Goal: Information Seeking & Learning: Compare options

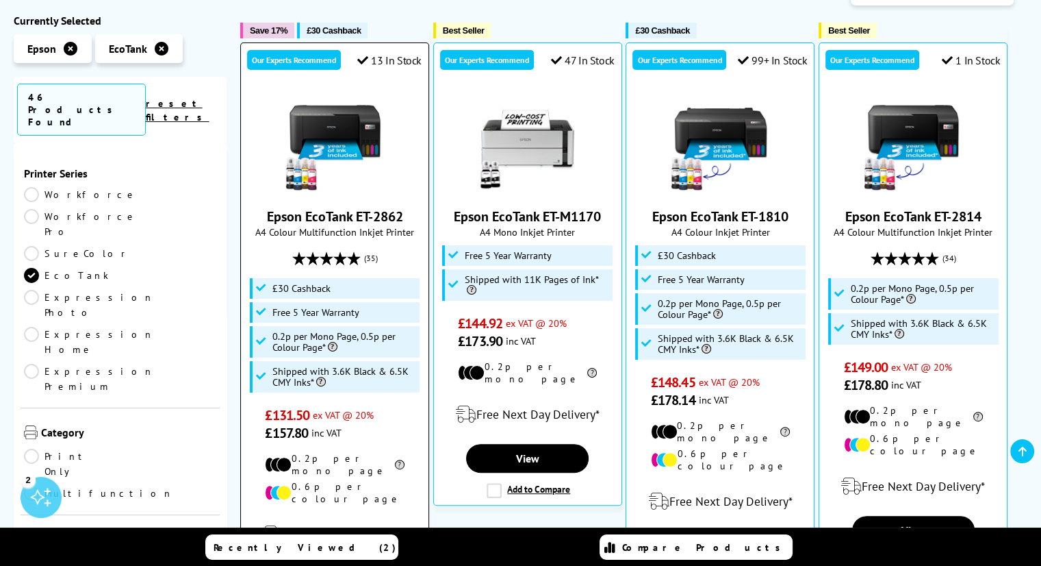
scroll to position [274, 0]
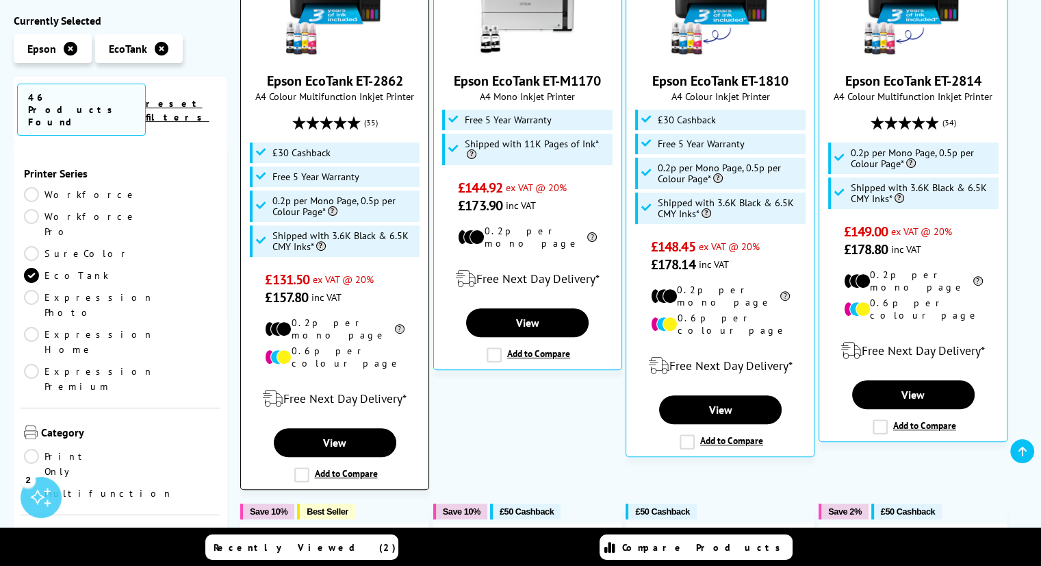
click at [317, 467] on label "Add to Compare" at bounding box center [336, 474] width 84 height 15
click at [0, 0] on input "Add to Compare" at bounding box center [0, 0] width 0 height 0
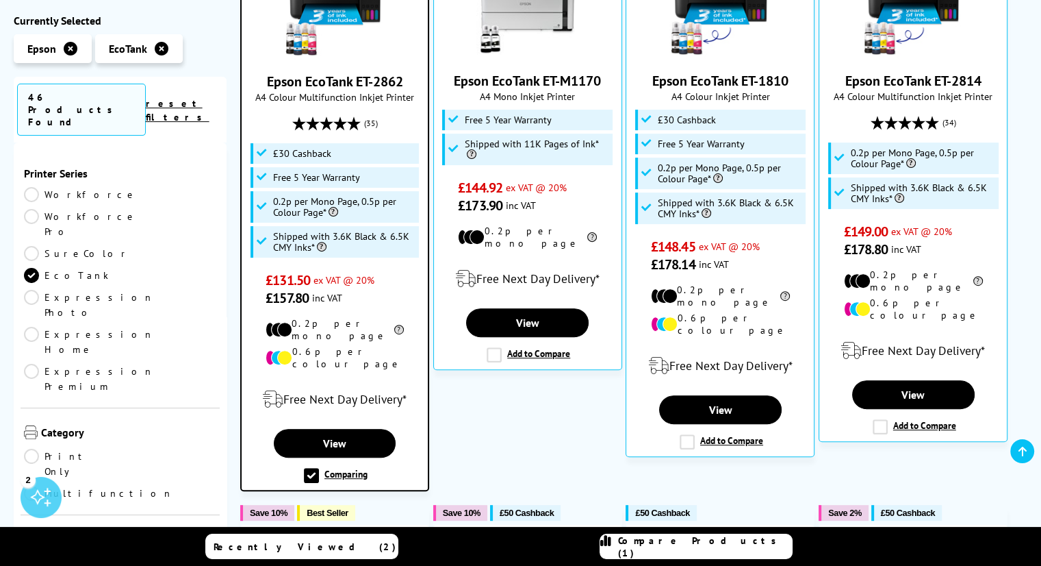
scroll to position [411, 0]
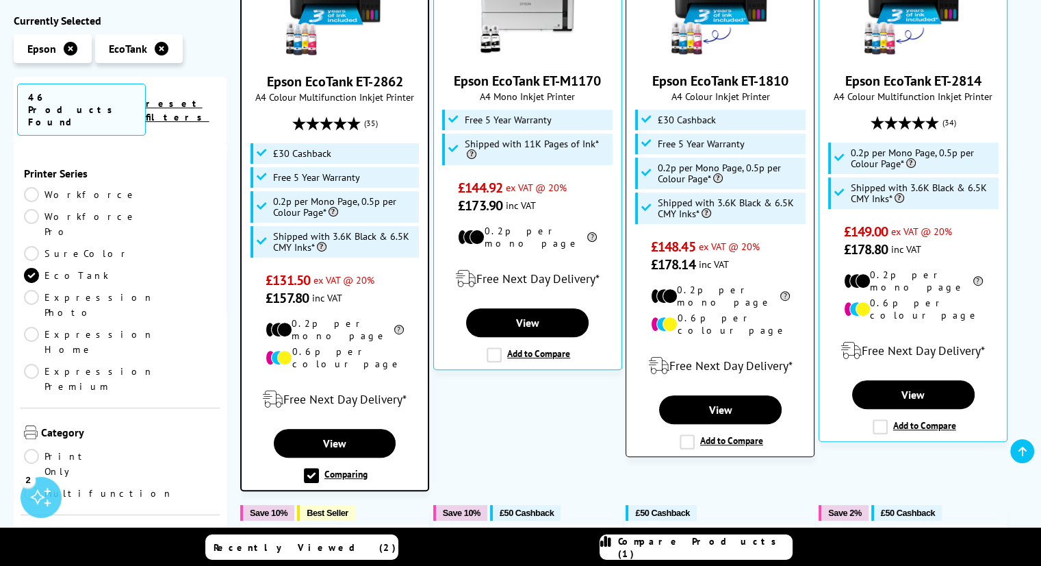
click at [687, 434] on label "Add to Compare" at bounding box center [722, 441] width 84 height 15
click at [0, 0] on input "Add to Compare" at bounding box center [0, 0] width 0 height 0
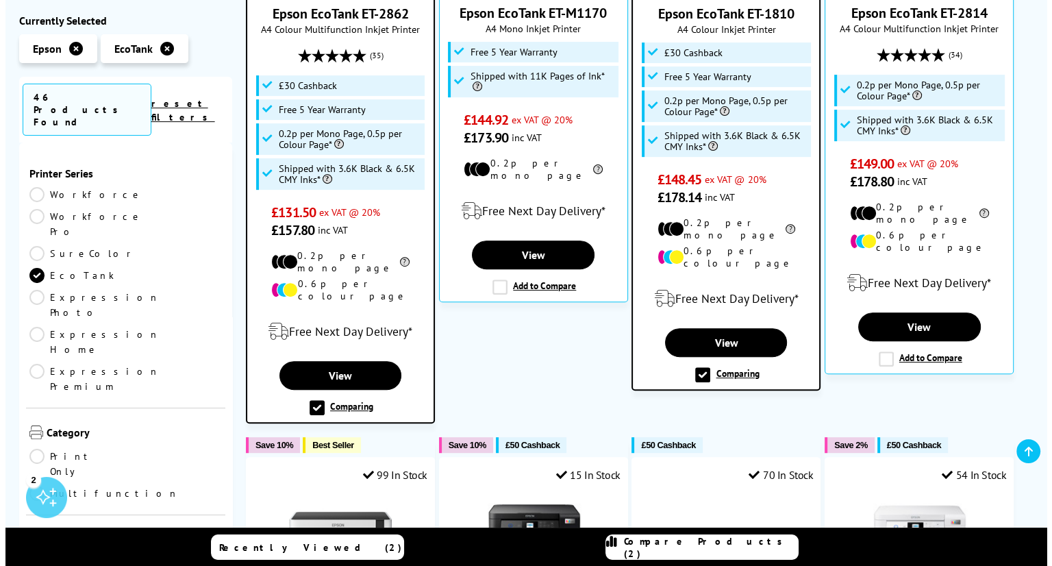
scroll to position [479, 0]
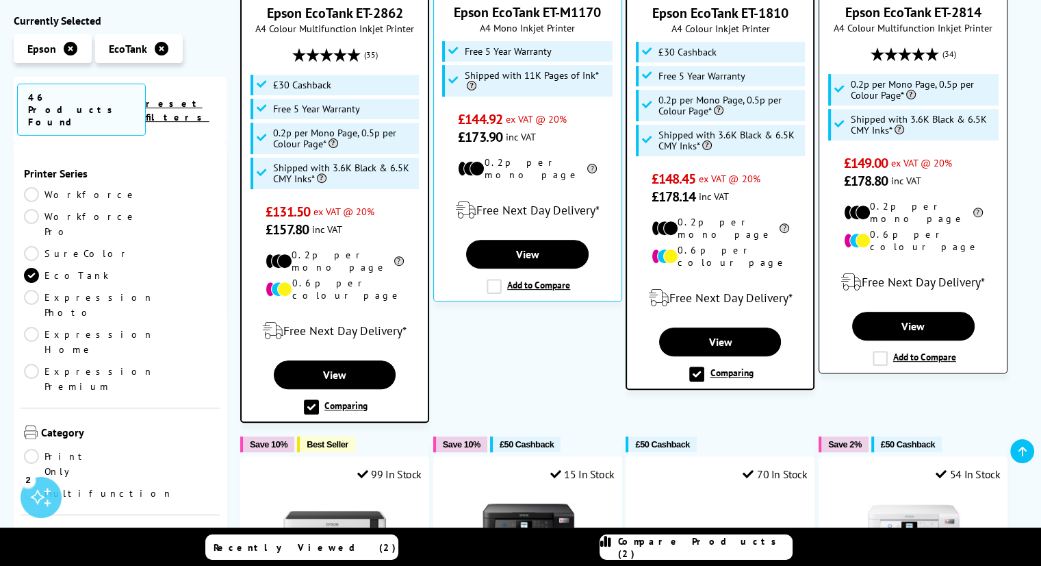
click at [887, 351] on label "Add to Compare" at bounding box center [915, 358] width 84 height 15
click at [0, 0] on input "Add to Compare" at bounding box center [0, 0] width 0 height 0
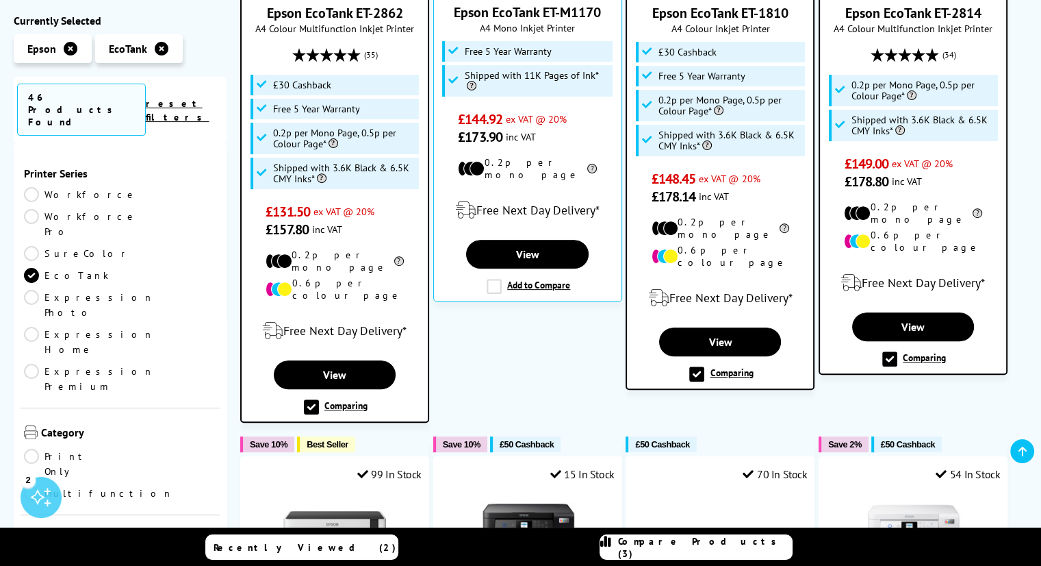
click at [684, 554] on link "Compare Products (3)" at bounding box center [696, 546] width 193 height 25
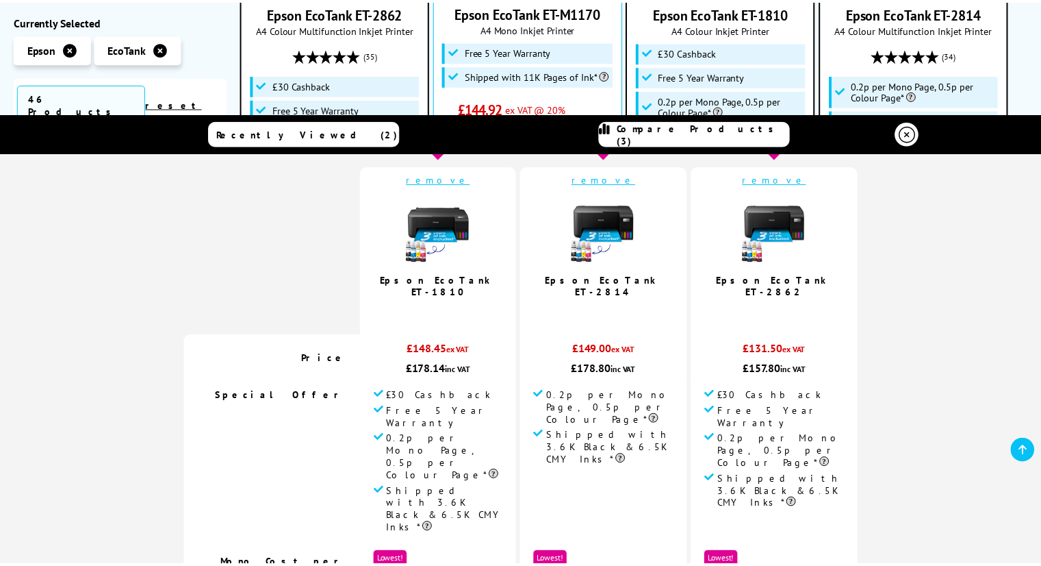
scroll to position [68, 0]
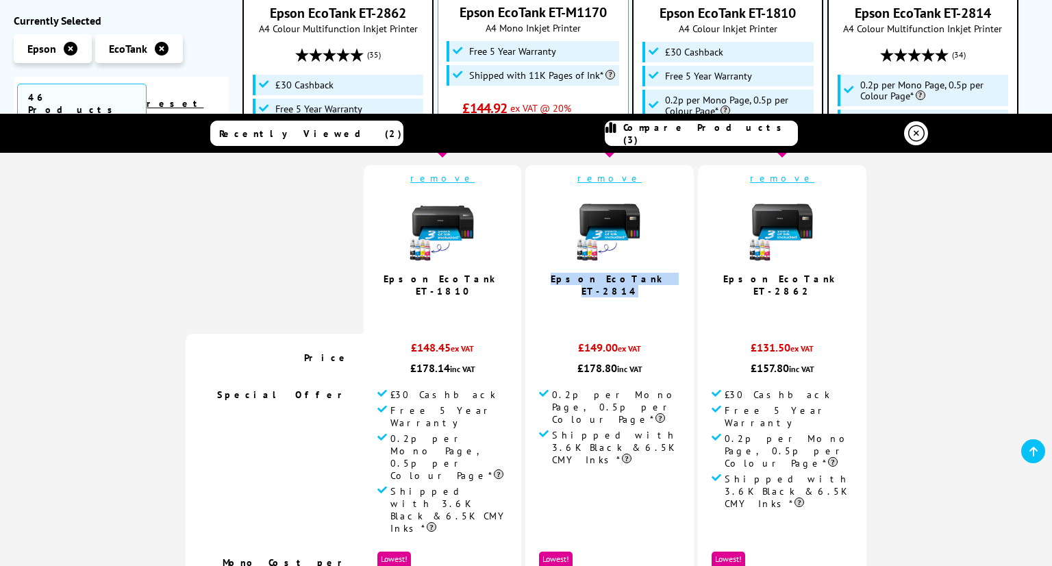
drag, startPoint x: 667, startPoint y: 266, endPoint x: 559, endPoint y: 269, distance: 107.5
click at [559, 269] on td "remove Epson EcoTank ET-2814 4.7 / 5" at bounding box center [609, 249] width 168 height 168
copy link "Epson EcoTank ET-2814"
drag, startPoint x: 825, startPoint y: 258, endPoint x: 720, endPoint y: 269, distance: 105.3
click at [720, 269] on td "remove Epson EcoTank ET-2862 4.7 / 5" at bounding box center [782, 249] width 168 height 168
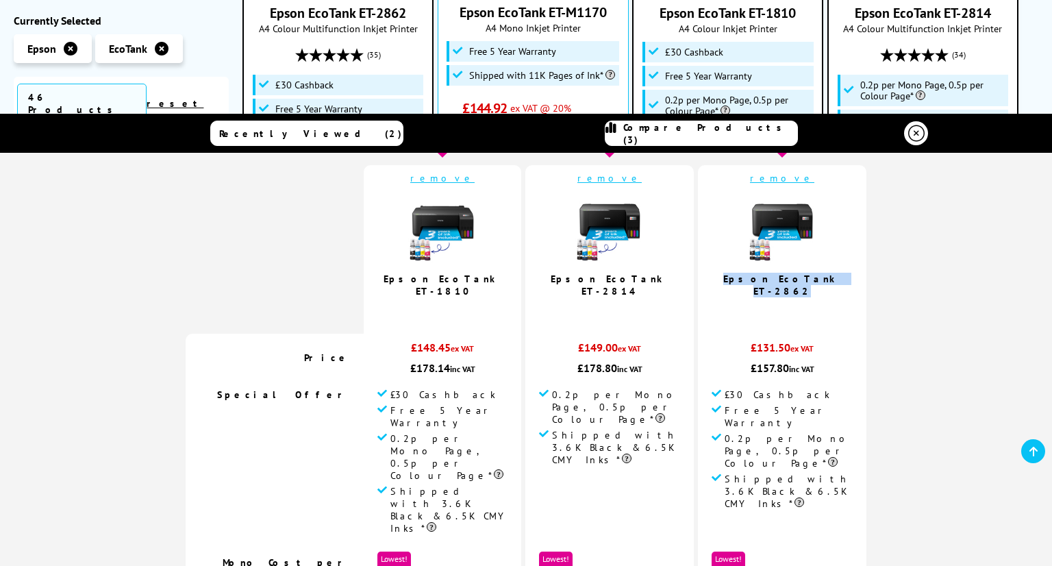
copy link "Epson EcoTank ET-2862"
click at [915, 131] on icon at bounding box center [916, 133] width 16 height 16
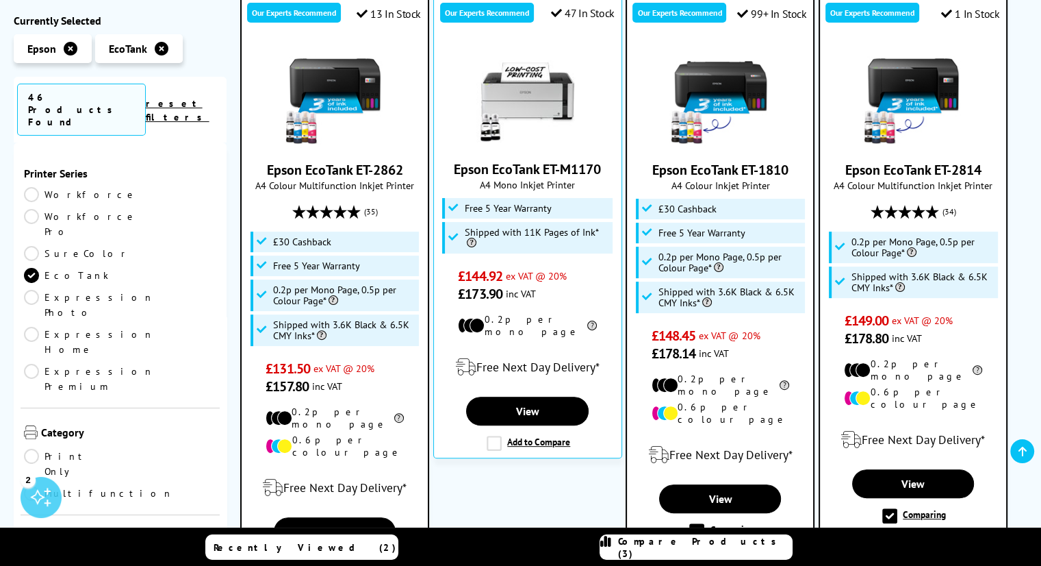
scroll to position [274, 0]
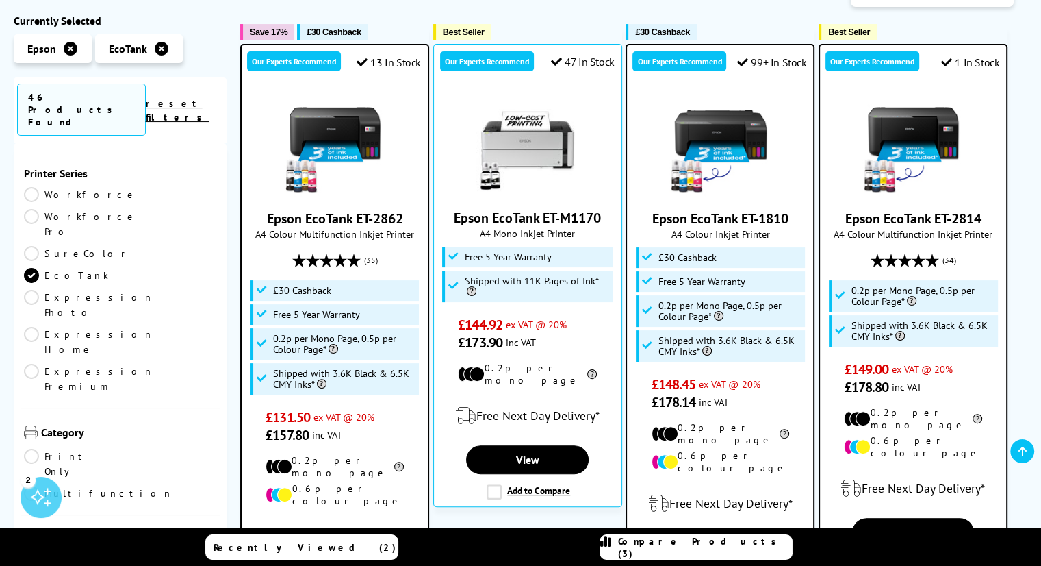
drag, startPoint x: 805, startPoint y: 214, endPoint x: 650, endPoint y: 210, distance: 154.8
click at [650, 210] on div "Epson EcoTank ET-1810 A4 Colour Inkjet Printer £30 Cashback £148.45" at bounding box center [720, 252] width 173 height 318
copy link "Epson EcoTank ET-1810"
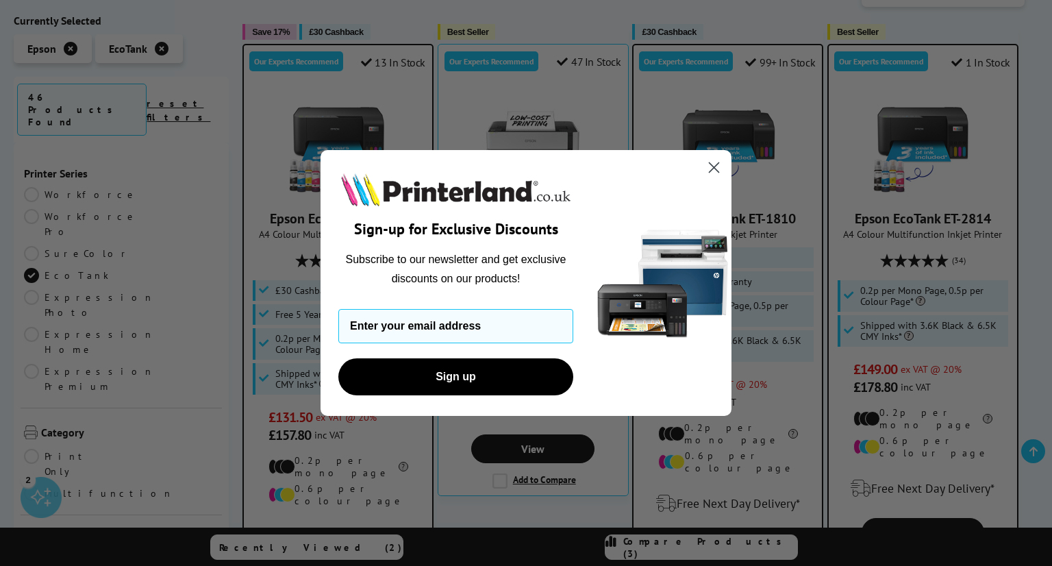
click at [715, 170] on circle "Close dialog" at bounding box center [713, 167] width 23 height 23
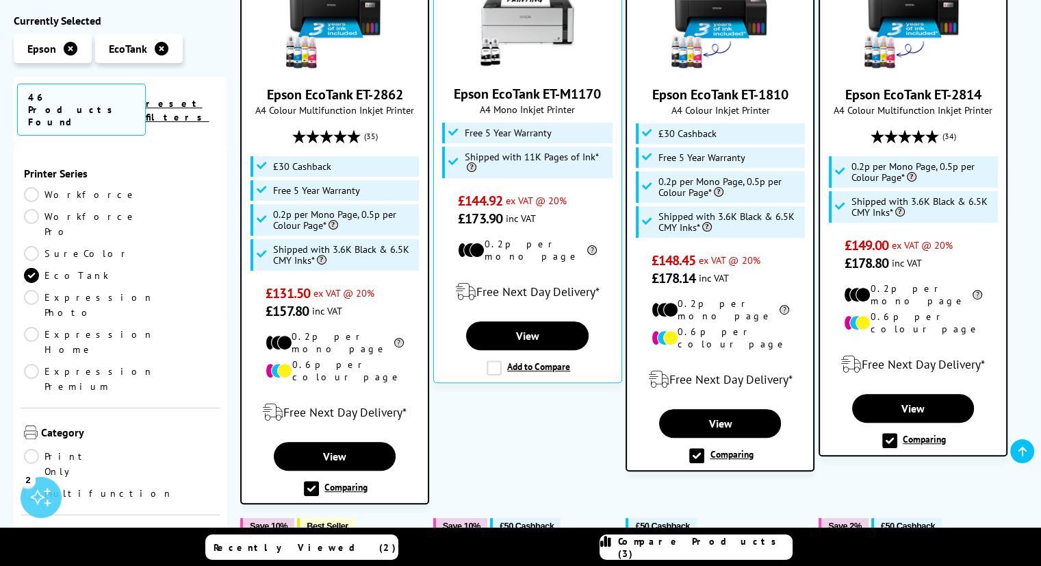
scroll to position [411, 0]
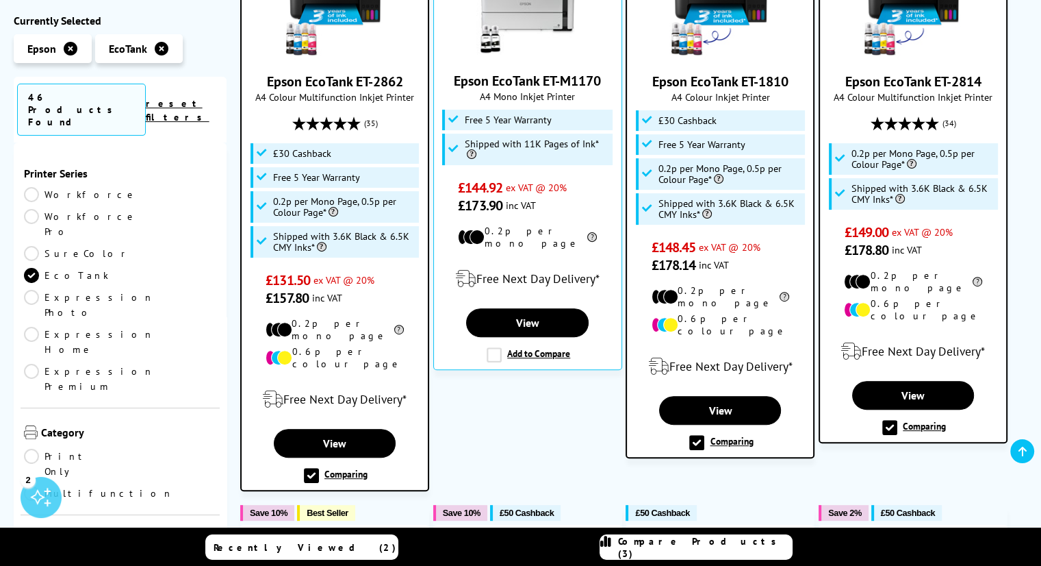
click at [345, 468] on label "Comparing" at bounding box center [336, 475] width 64 height 15
click at [0, 0] on input "Comparing" at bounding box center [0, 0] width 0 height 0
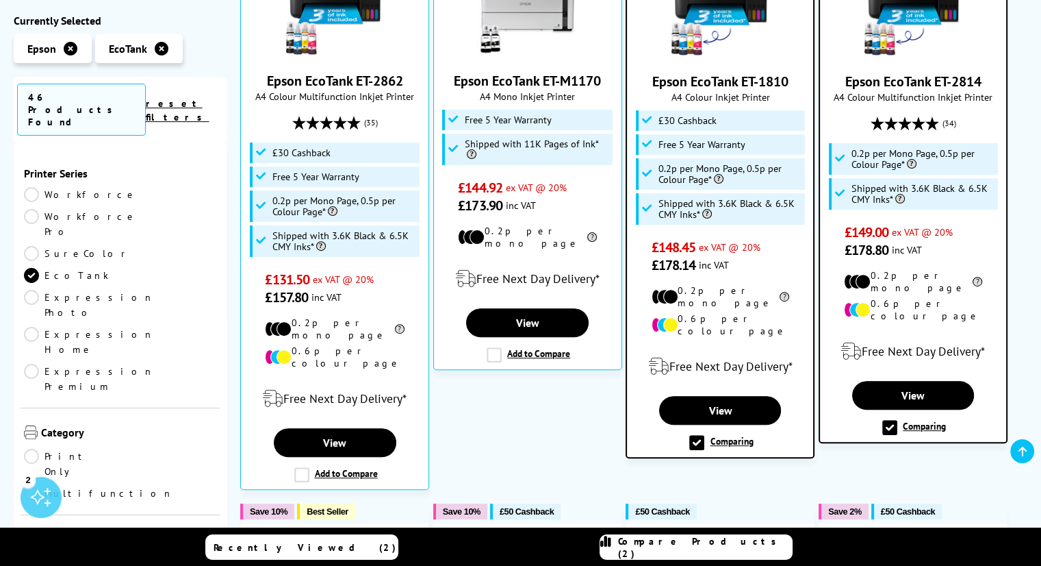
click at [708, 544] on span "Compare Products (2)" at bounding box center [705, 547] width 174 height 25
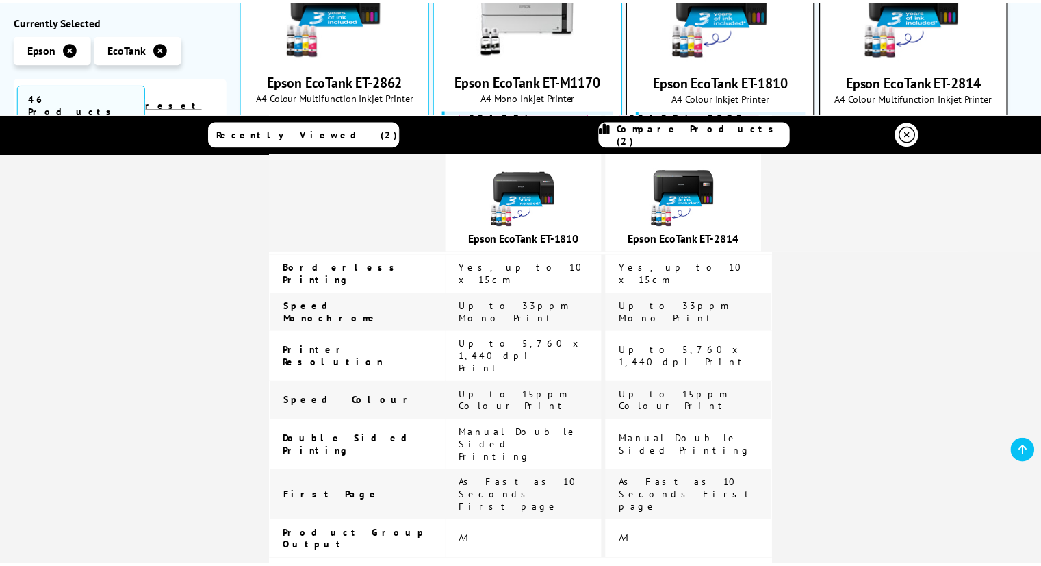
scroll to position [616, 0]
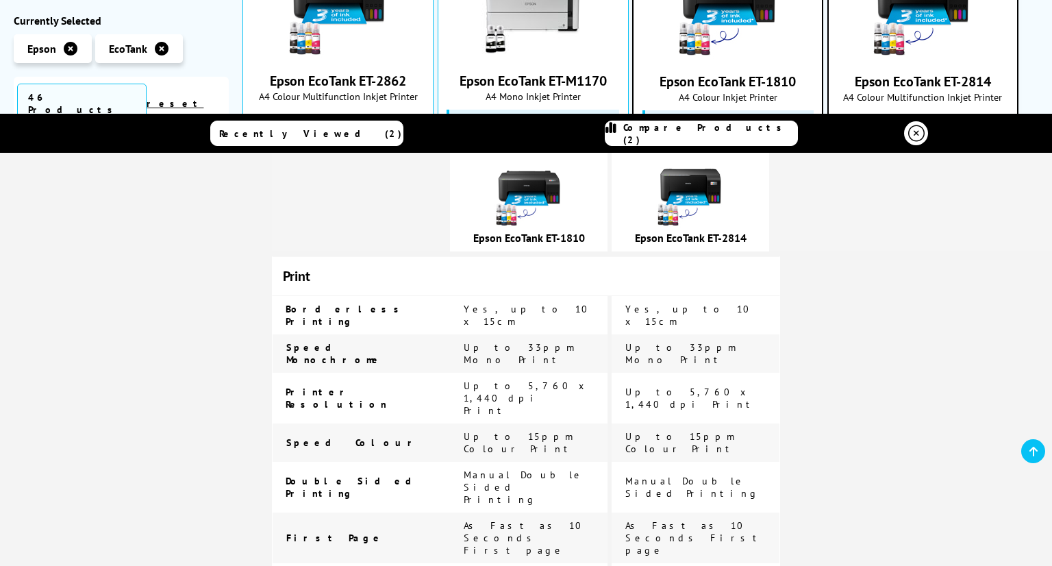
click at [917, 131] on icon at bounding box center [916, 133] width 16 height 16
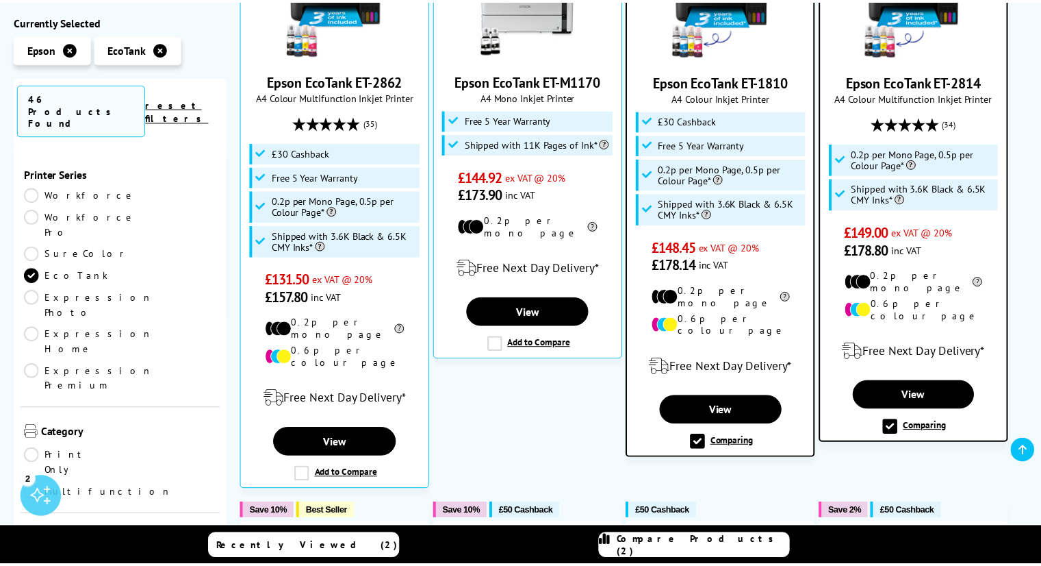
scroll to position [0, 0]
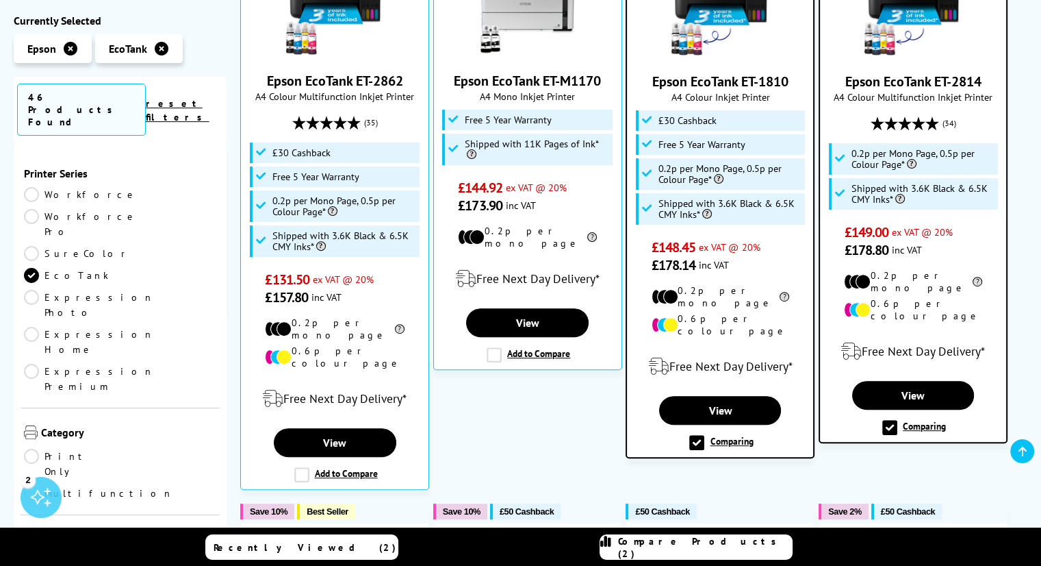
click at [704, 435] on label "Comparing" at bounding box center [721, 442] width 64 height 15
click at [0, 0] on input "Comparing" at bounding box center [0, 0] width 0 height 0
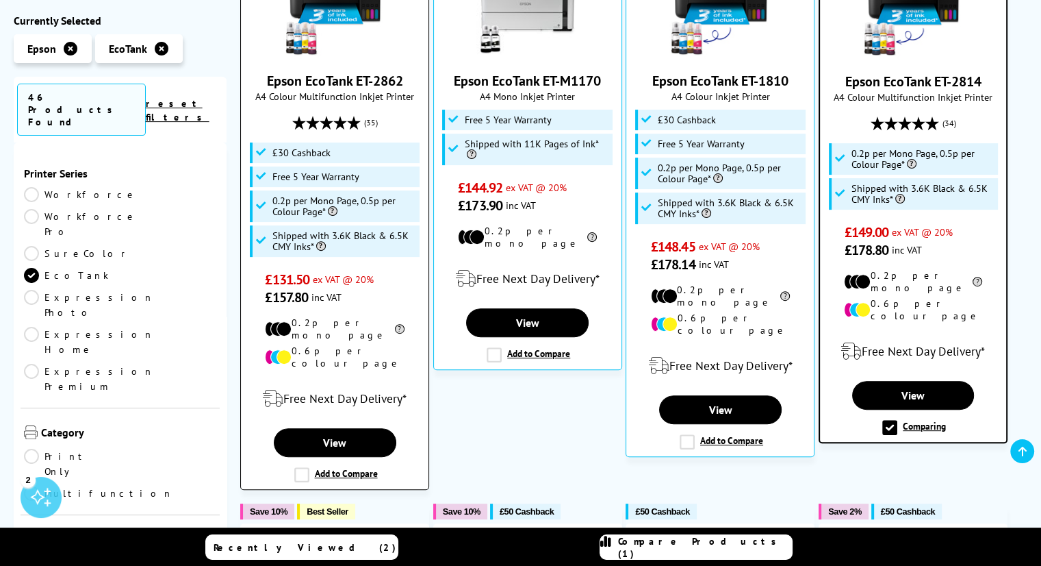
click at [325, 467] on label "Add to Compare" at bounding box center [336, 474] width 84 height 15
click at [0, 0] on input "Add to Compare" at bounding box center [0, 0] width 0 height 0
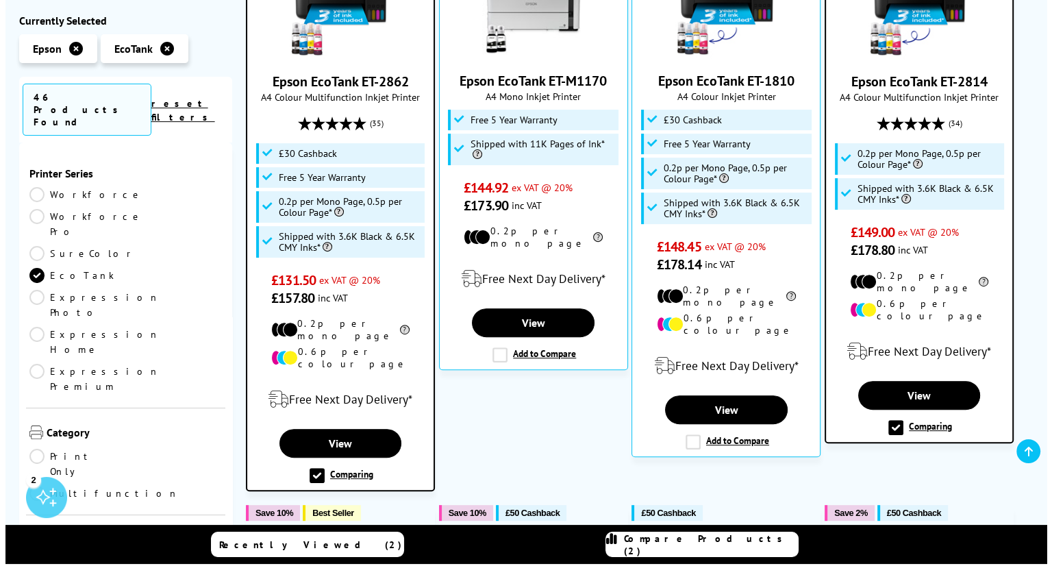
scroll to position [411, 0]
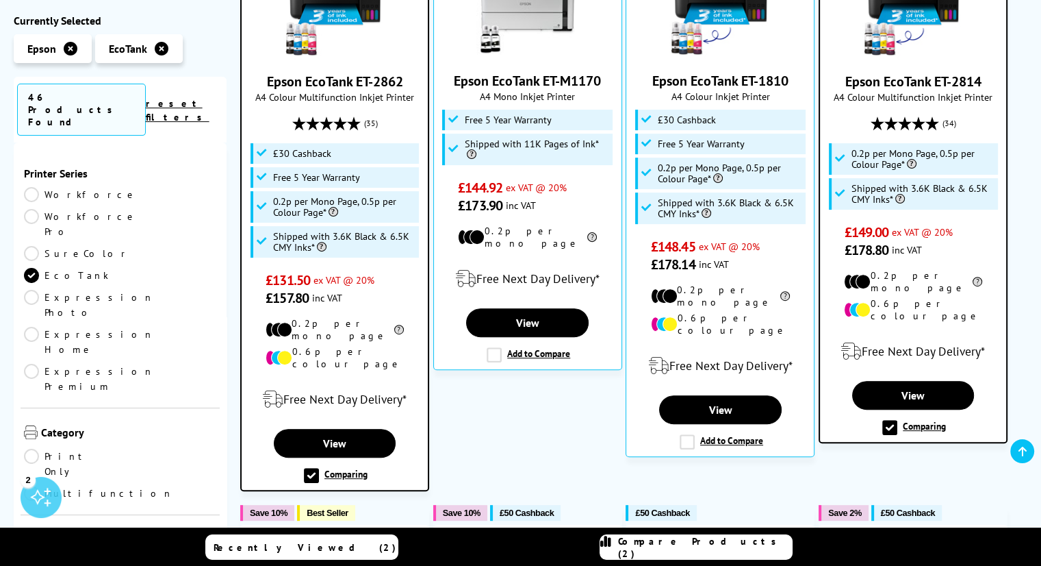
click at [726, 544] on span "Compare Products (2)" at bounding box center [705, 547] width 174 height 25
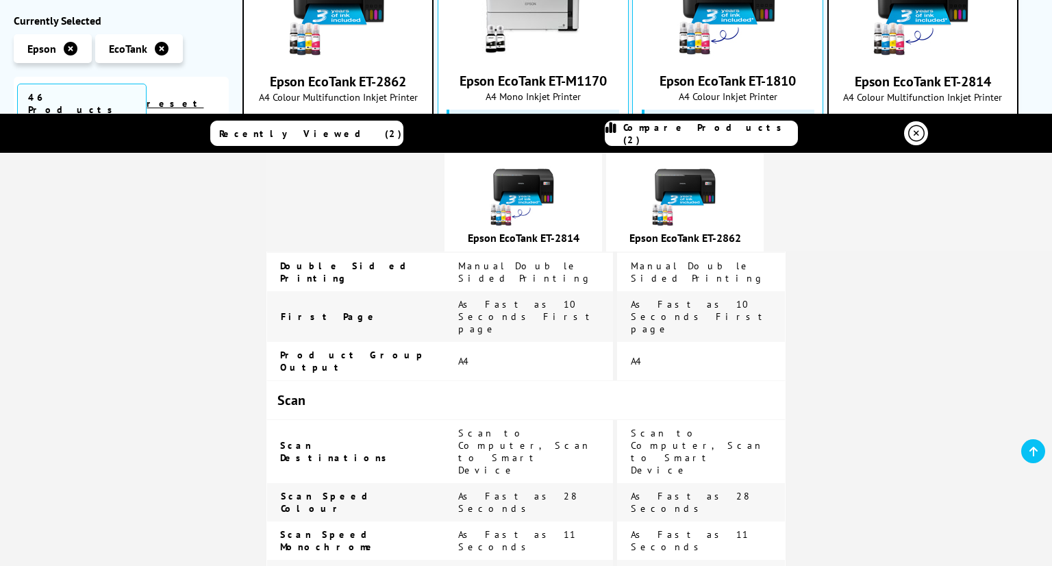
scroll to position [446, 0]
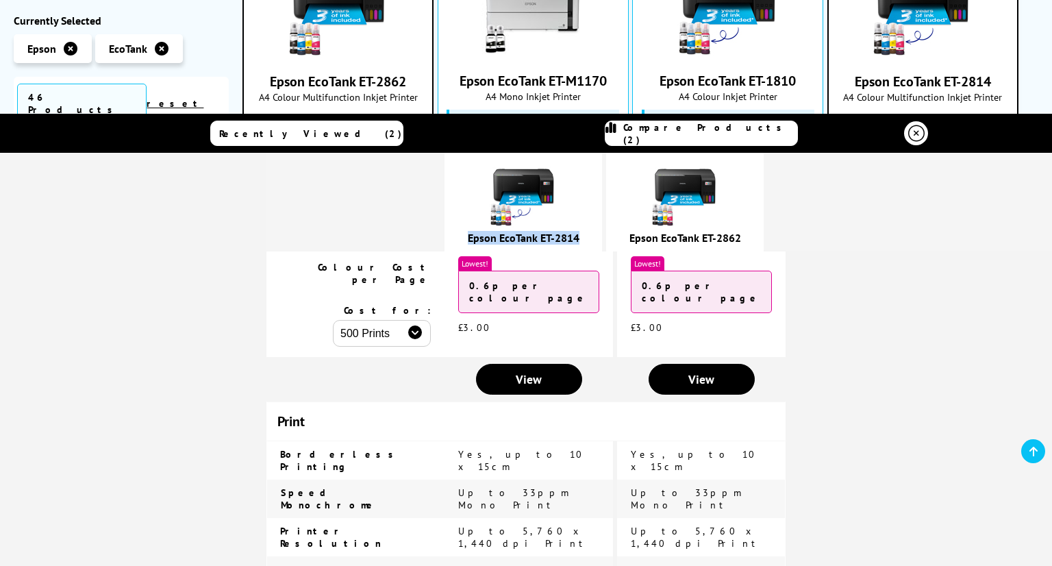
drag, startPoint x: 592, startPoint y: 237, endPoint x: 474, endPoint y: 238, distance: 117.8
click at [474, 238] on div "Epson EcoTank ET-2814" at bounding box center [523, 238] width 144 height 14
copy link "Epson EcoTank ET-2814"
drag, startPoint x: 752, startPoint y: 236, endPoint x: 629, endPoint y: 239, distance: 123.3
click at [629, 239] on div "Epson EcoTank ET-2862" at bounding box center [685, 238] width 144 height 14
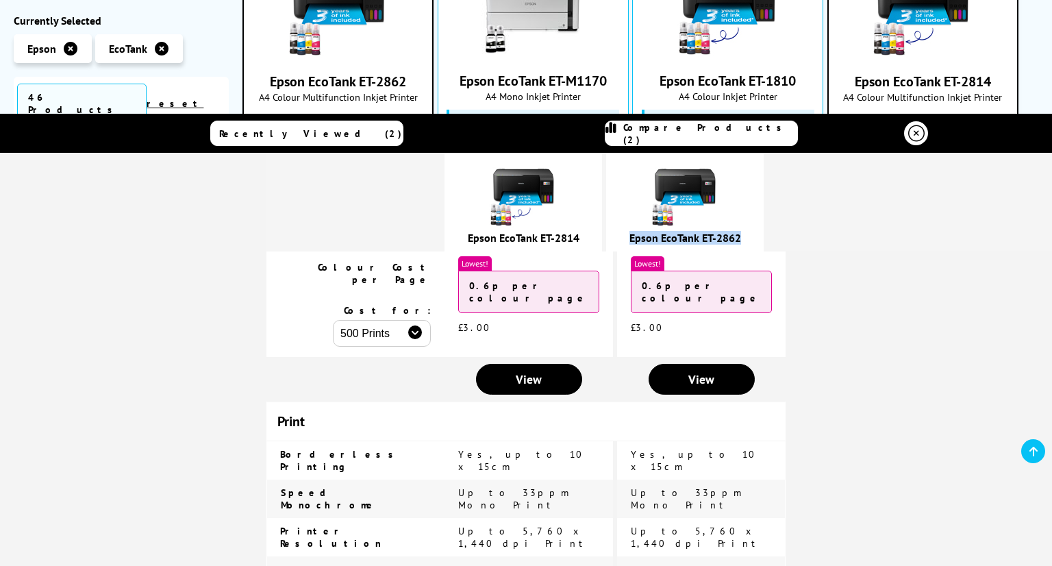
copy link "Epson EcoTank ET-2862"
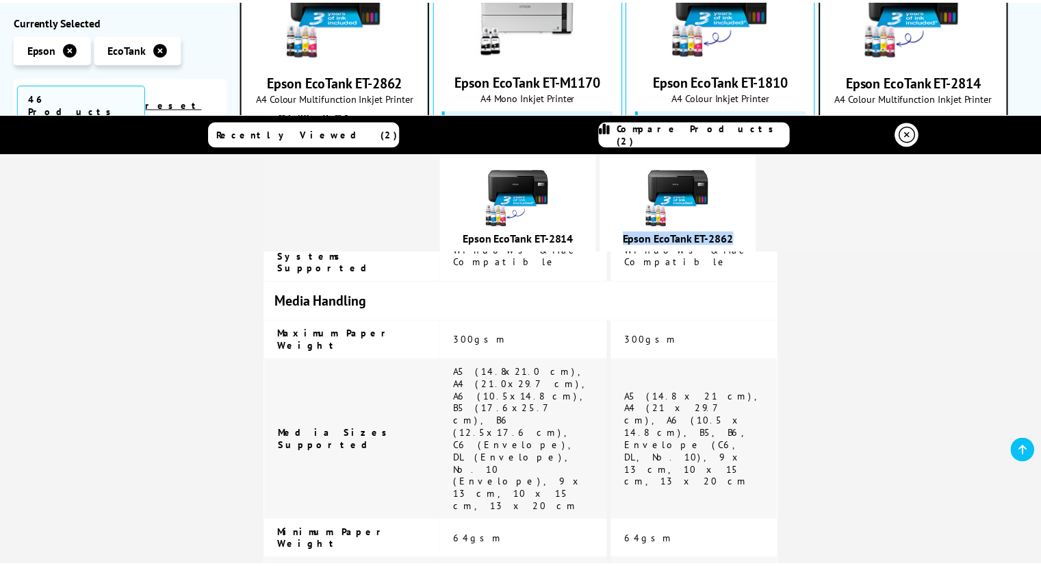
scroll to position [1747, 0]
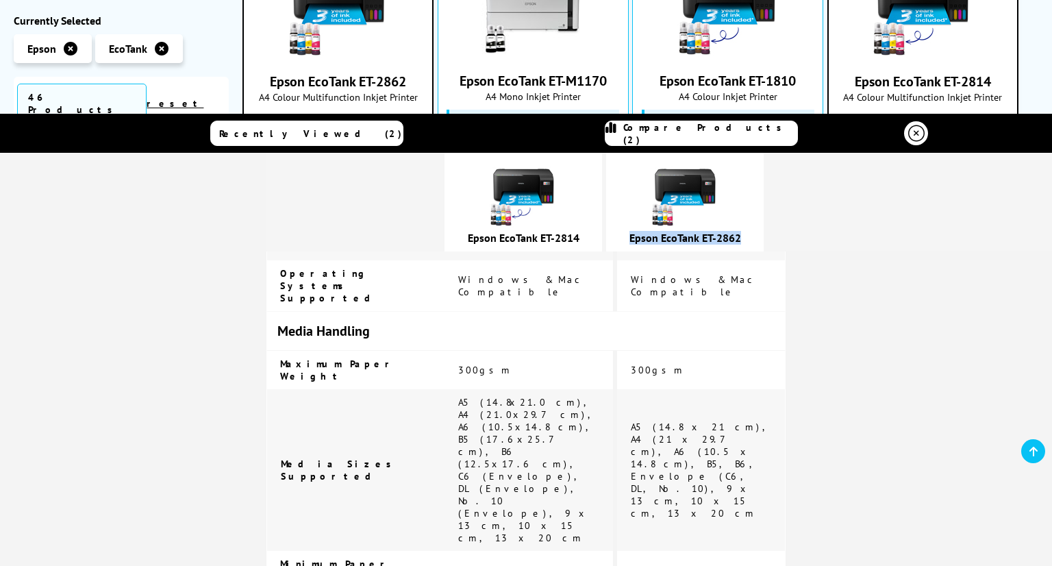
click at [908, 136] on icon at bounding box center [916, 133] width 16 height 16
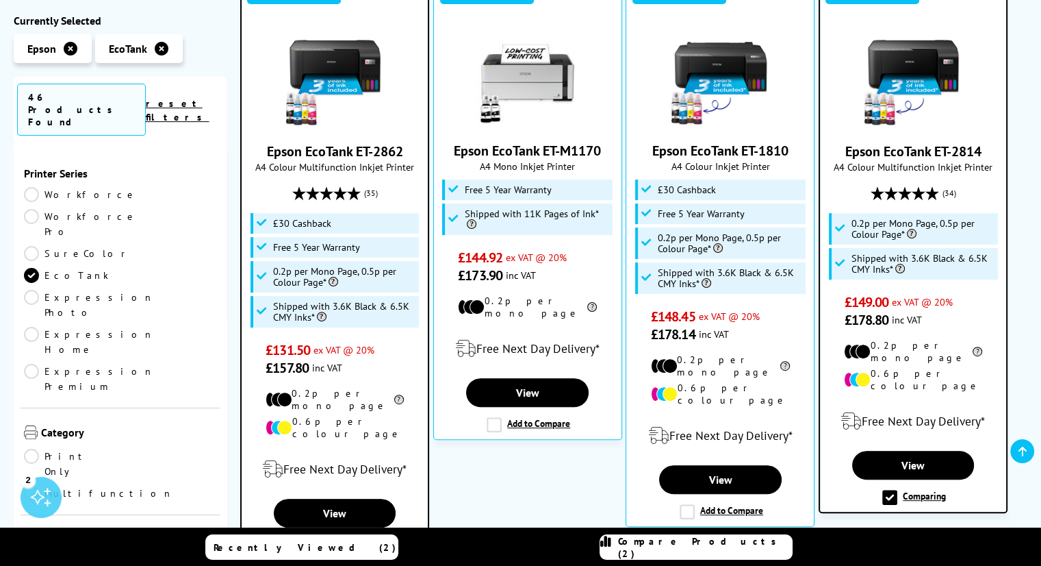
scroll to position [342, 0]
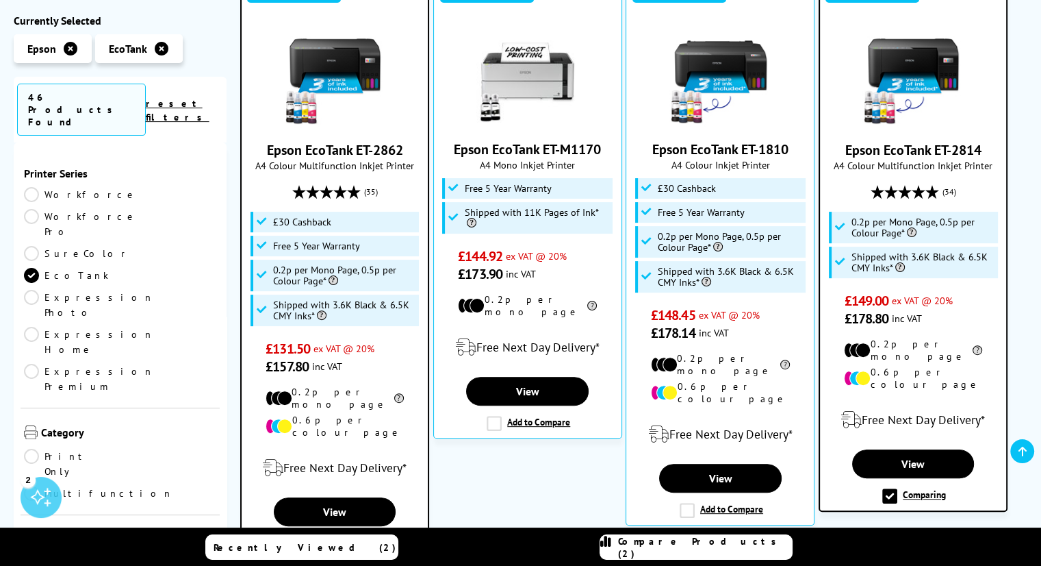
click at [905, 488] on label "Comparing" at bounding box center [915, 495] width 64 height 15
click at [0, 0] on input "Comparing" at bounding box center [0, 0] width 0 height 0
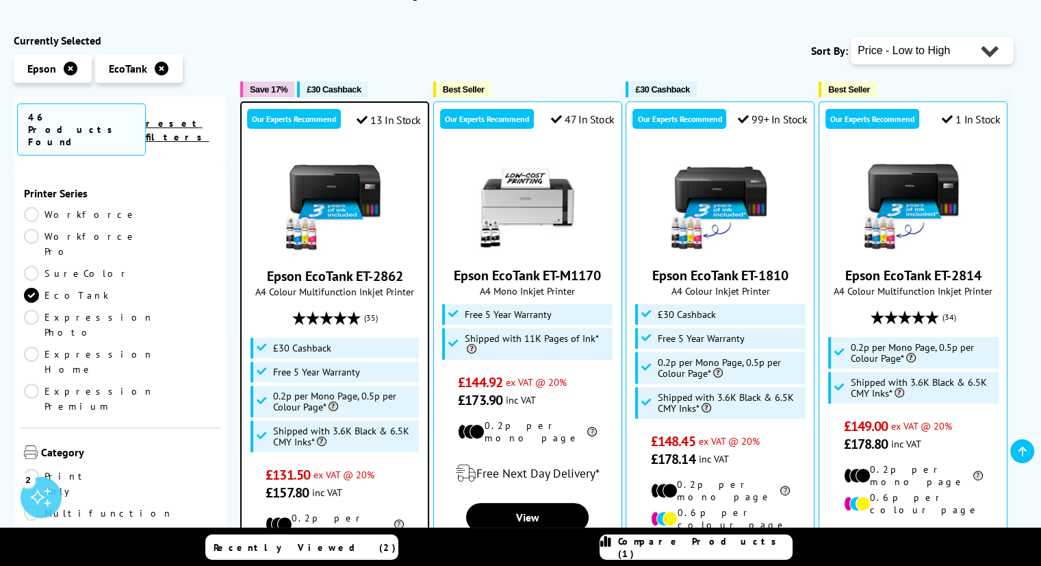
scroll to position [205, 0]
